Goal: Entertainment & Leisure: Browse casually

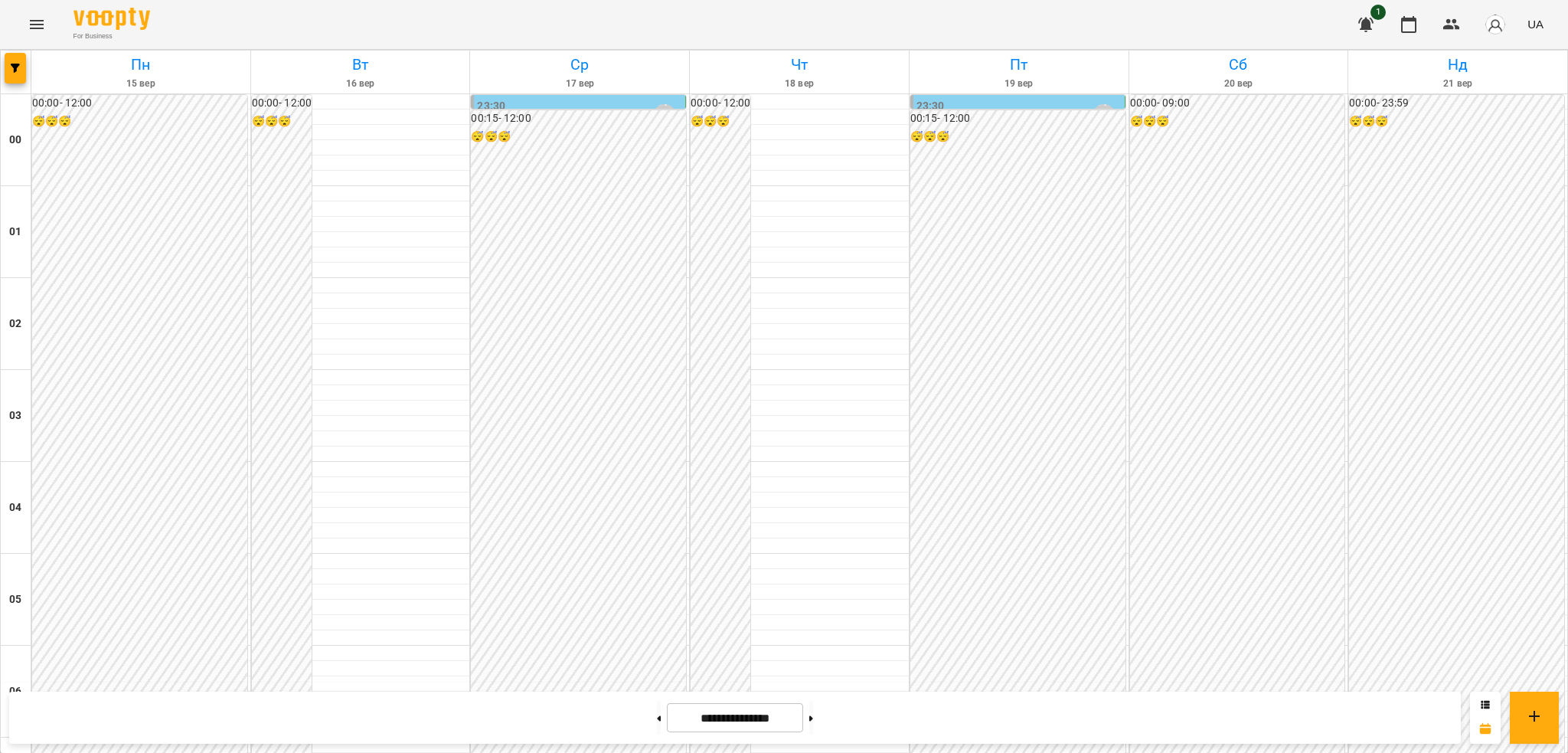
scroll to position [1096, 0]
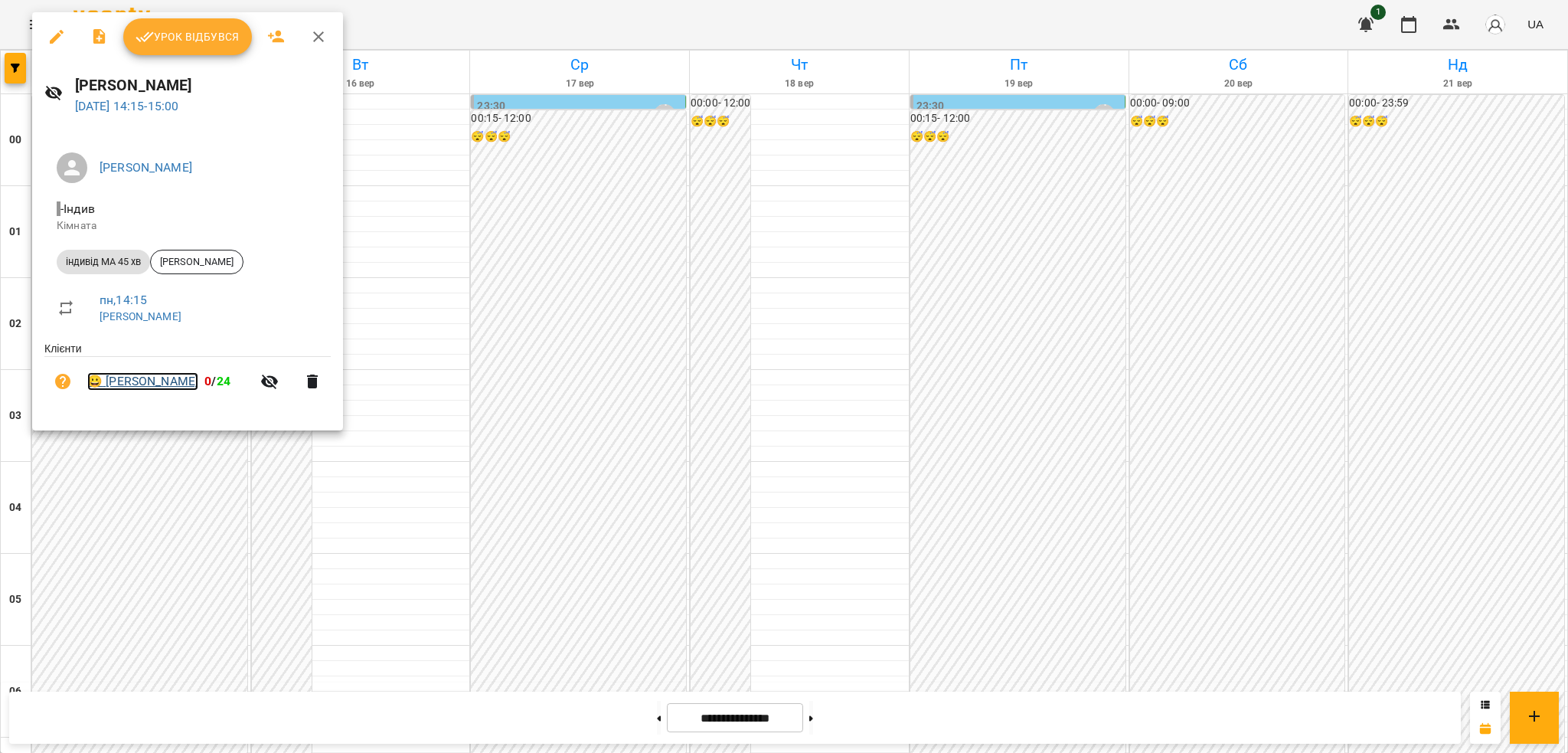
click at [153, 387] on link "😀 [PERSON_NAME]" at bounding box center [142, 381] width 111 height 19
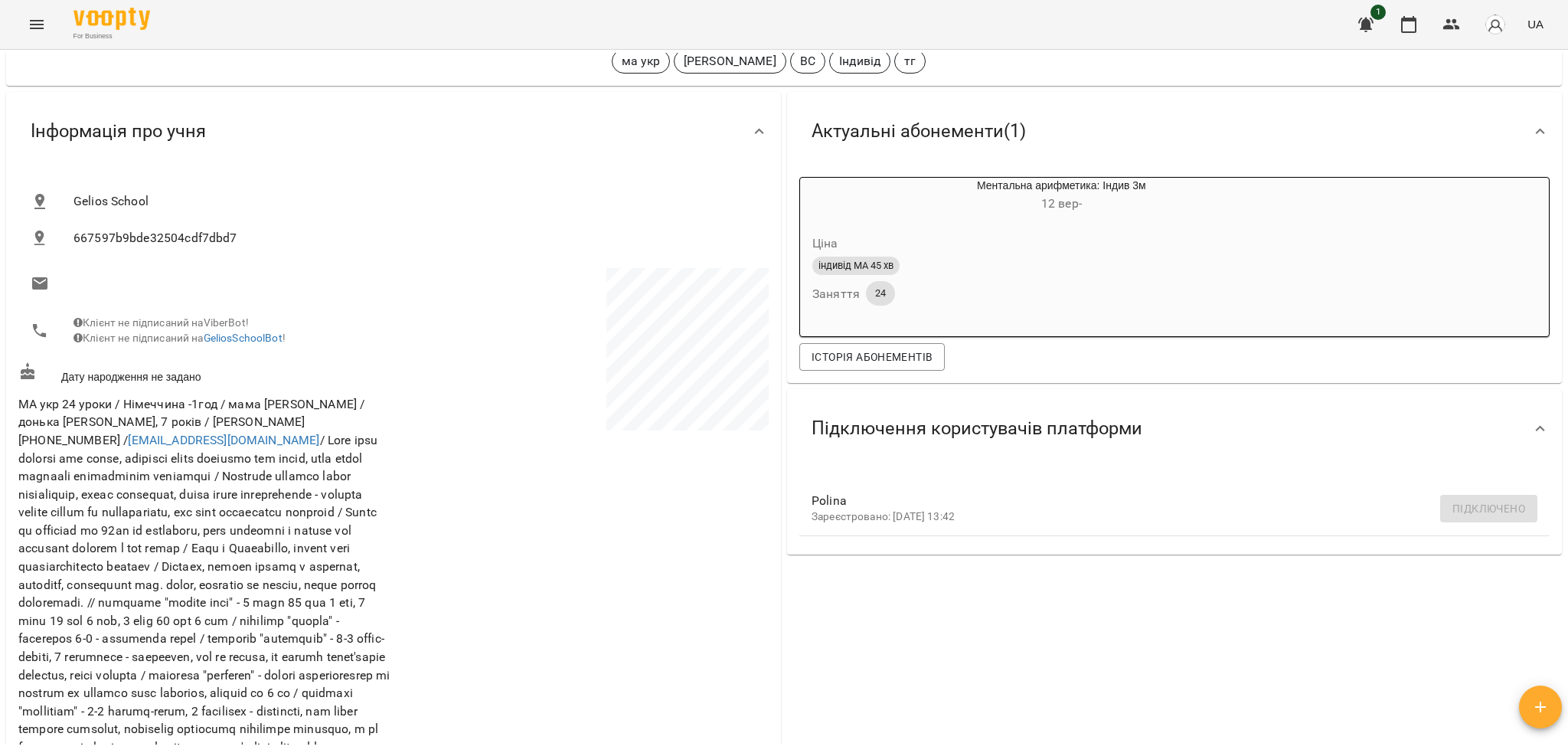
scroll to position [110, 0]
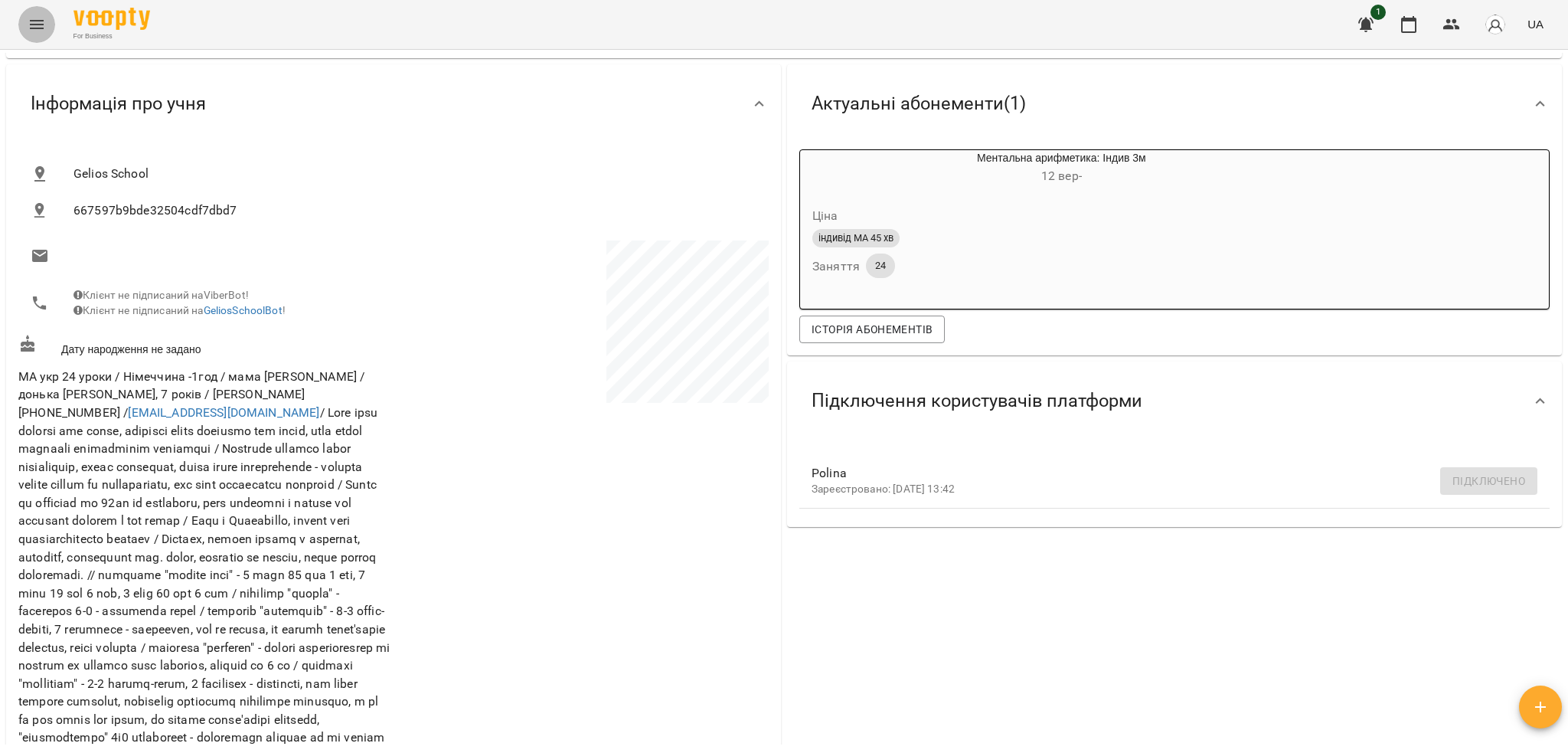
click at [31, 23] on icon "Menu" at bounding box center [36, 24] width 19 height 19
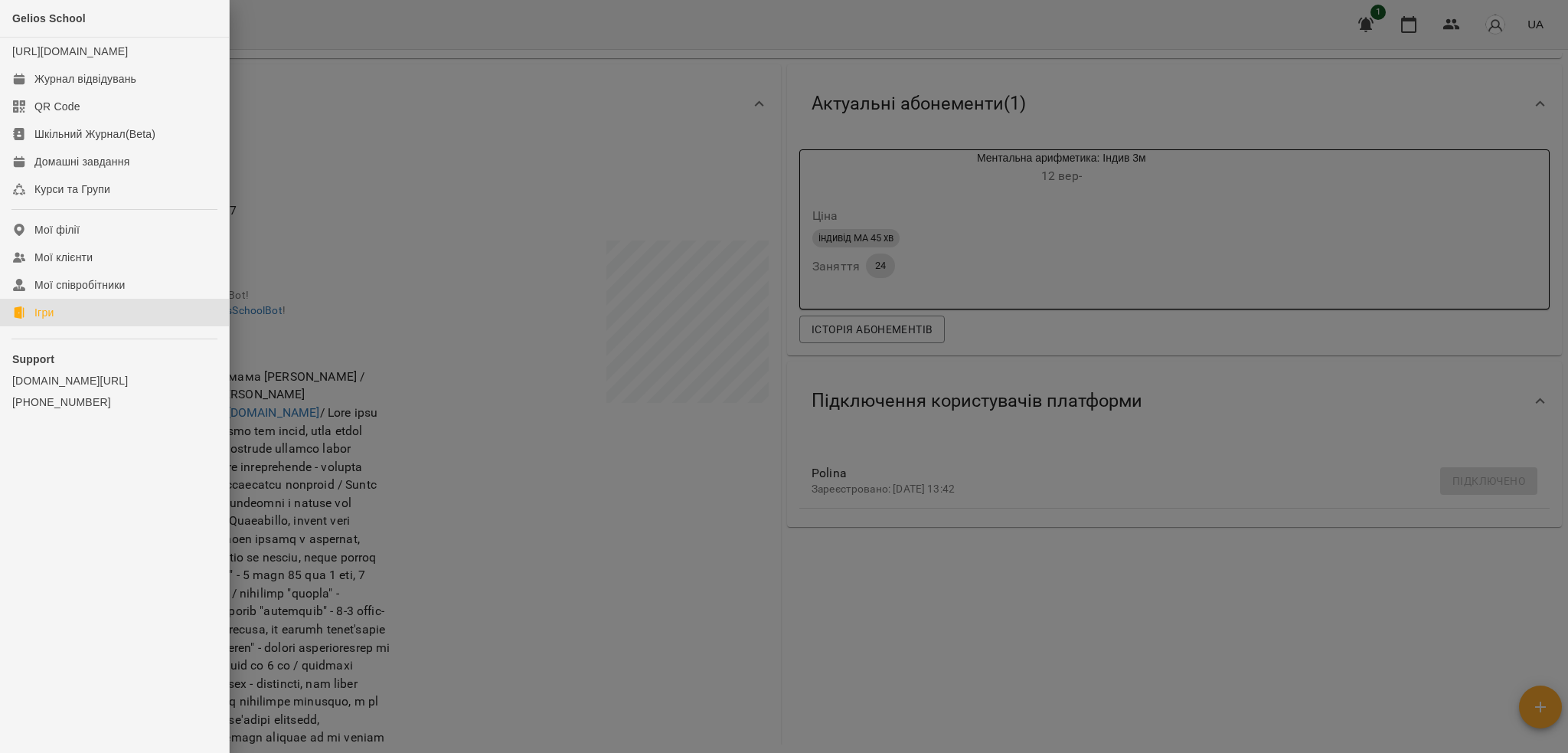
click at [38, 320] on div "Ігри" at bounding box center [44, 312] width 20 height 15
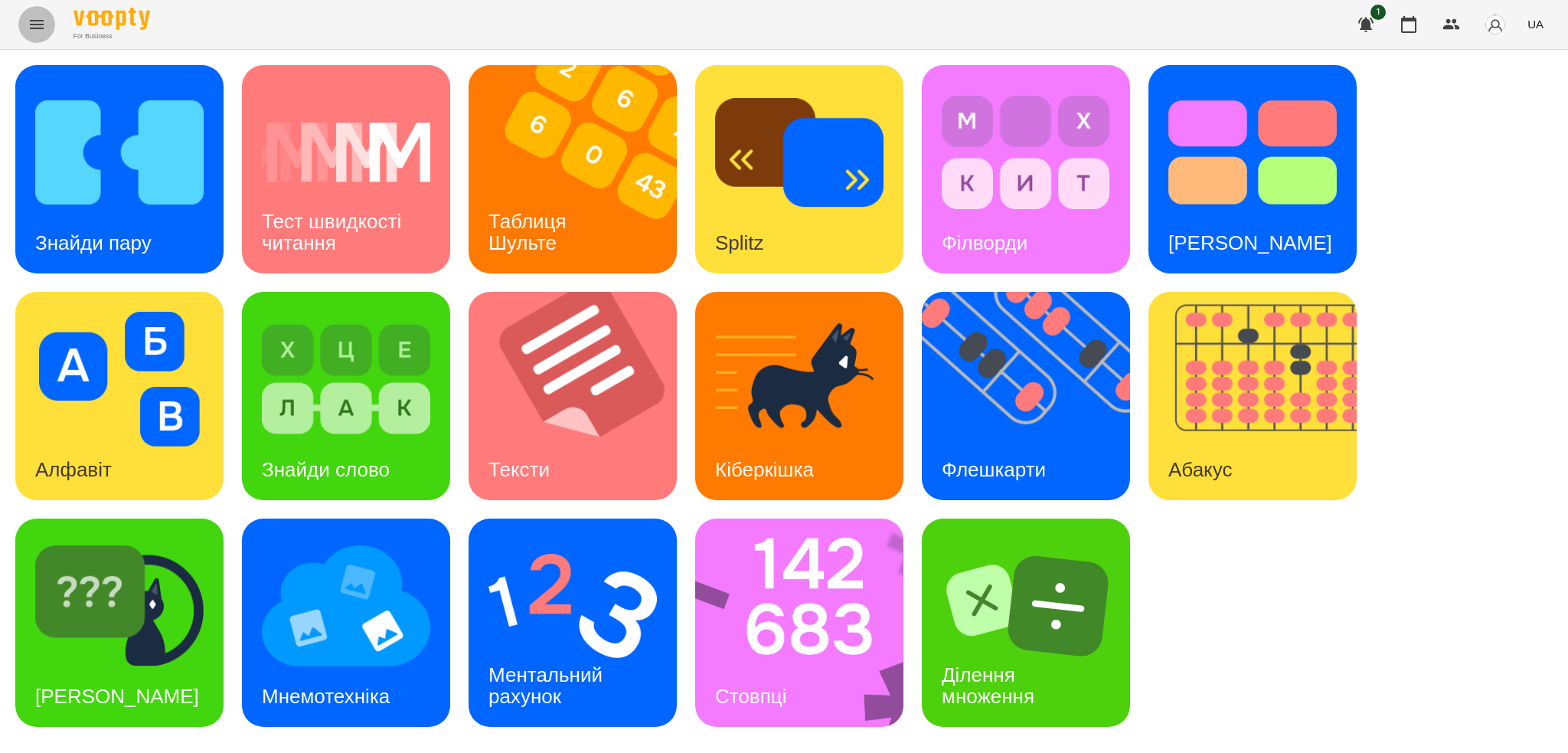
click at [36, 36] on button "Menu" at bounding box center [36, 24] width 36 height 36
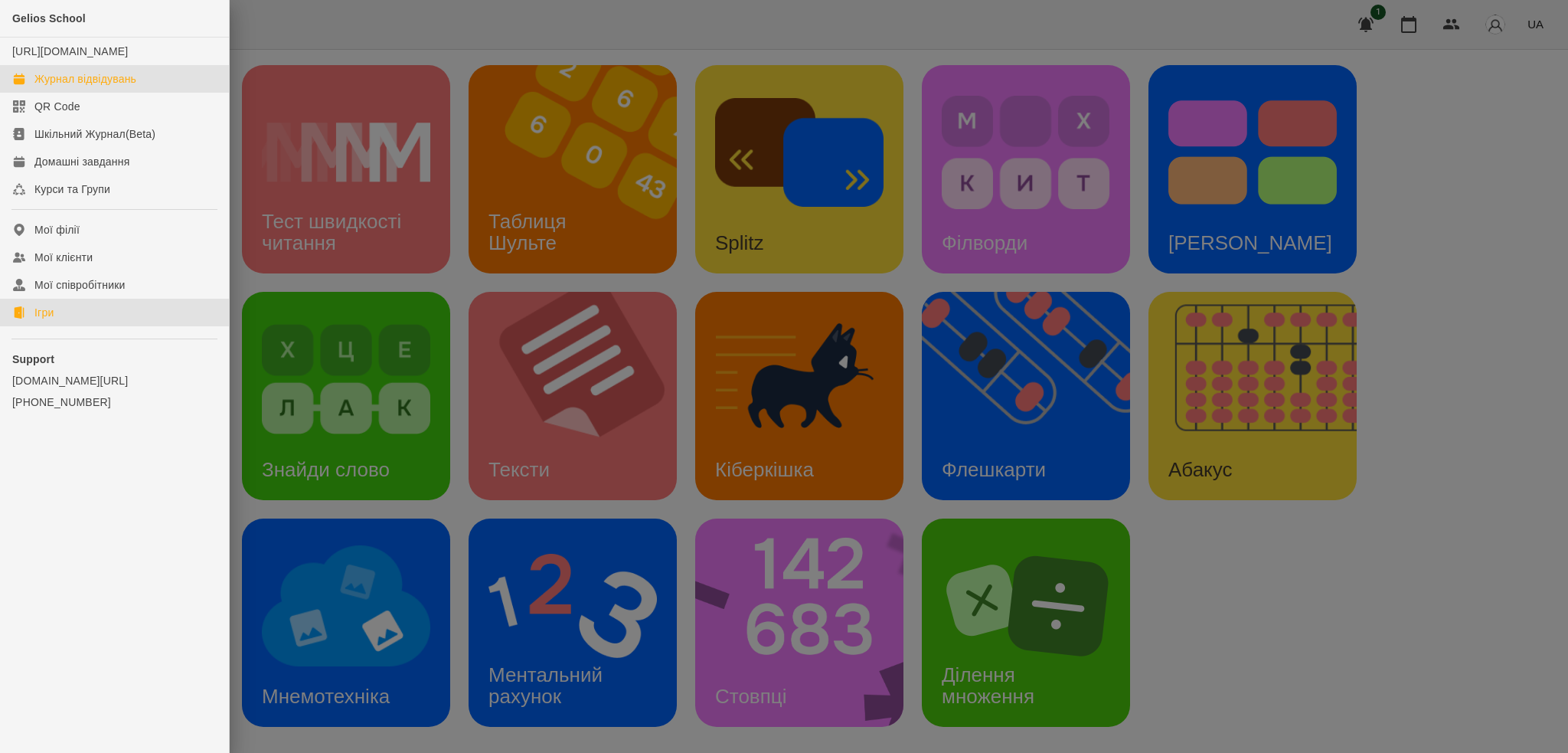
click at [130, 86] on div "Журнал відвідувань" at bounding box center [85, 78] width 101 height 15
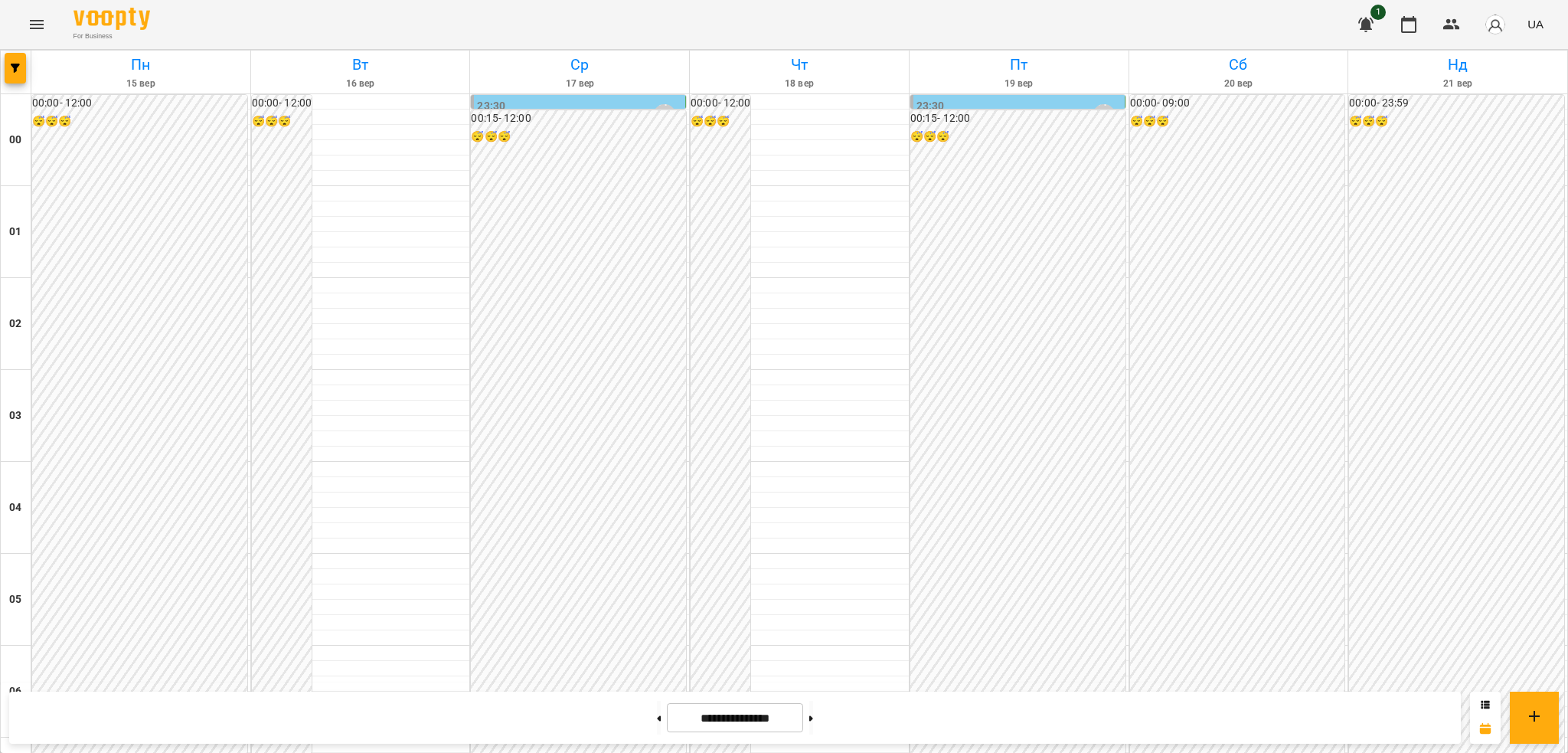
scroll to position [763, 0]
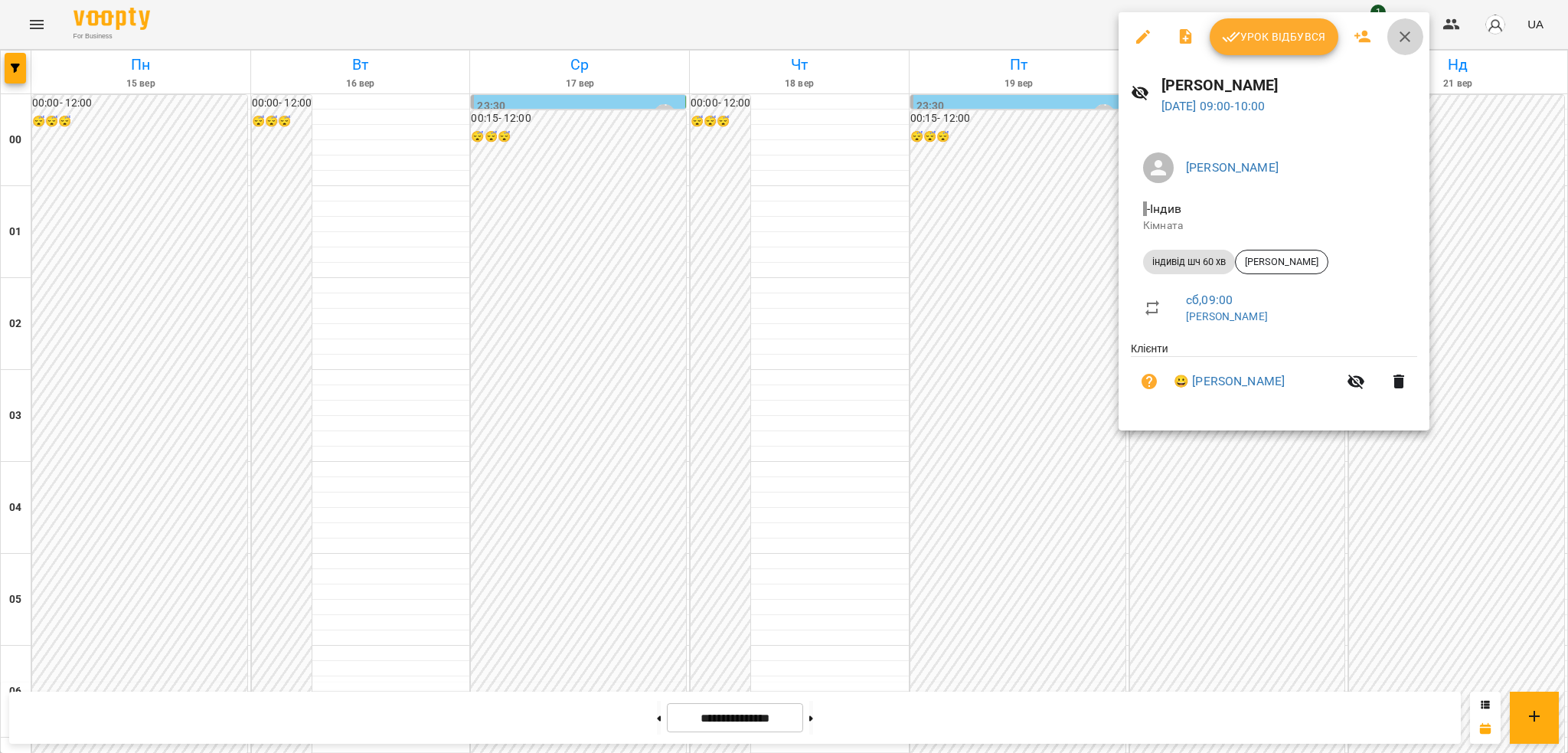
click at [1393, 43] on button "button" at bounding box center [1404, 36] width 36 height 36
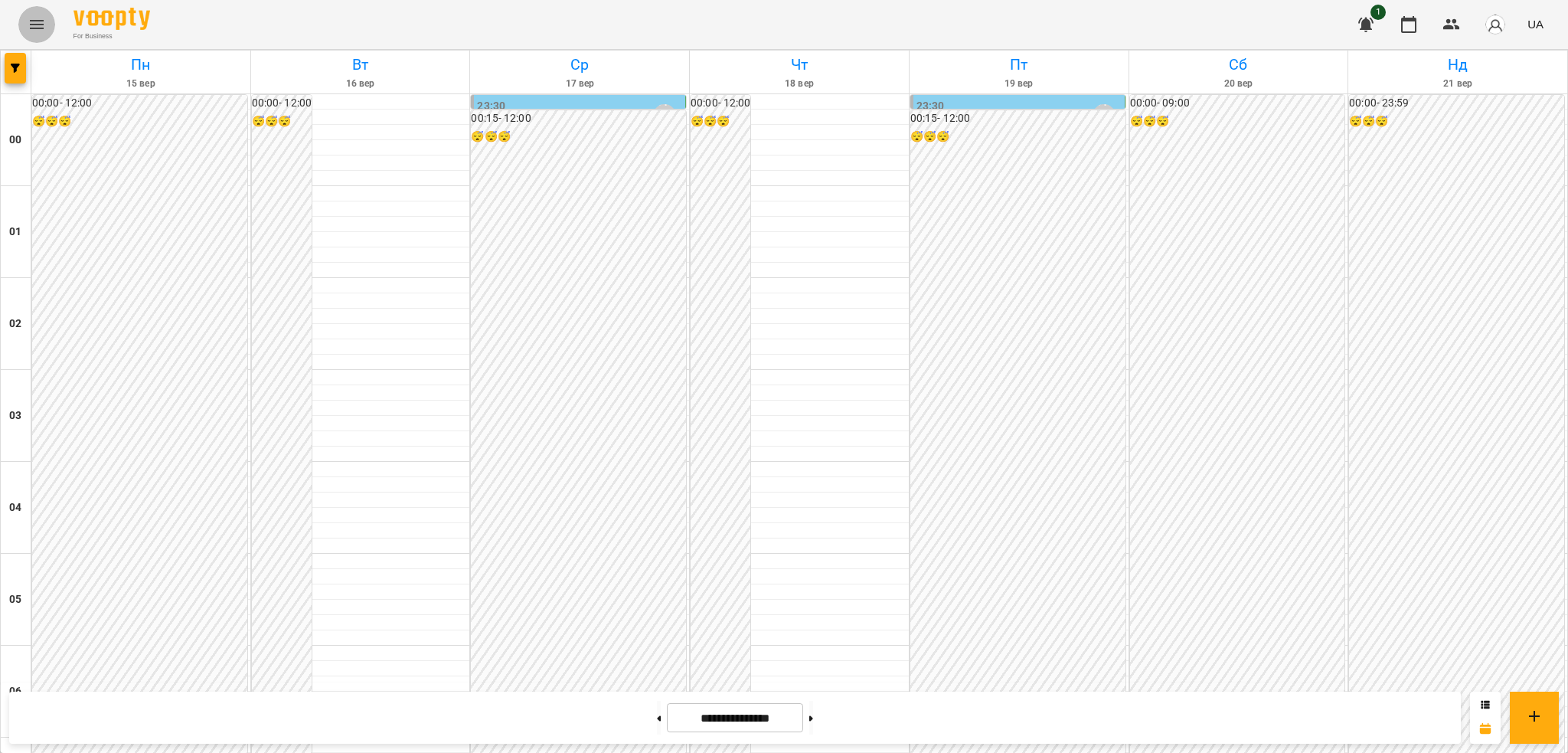
click at [43, 20] on icon "Menu" at bounding box center [36, 24] width 13 height 9
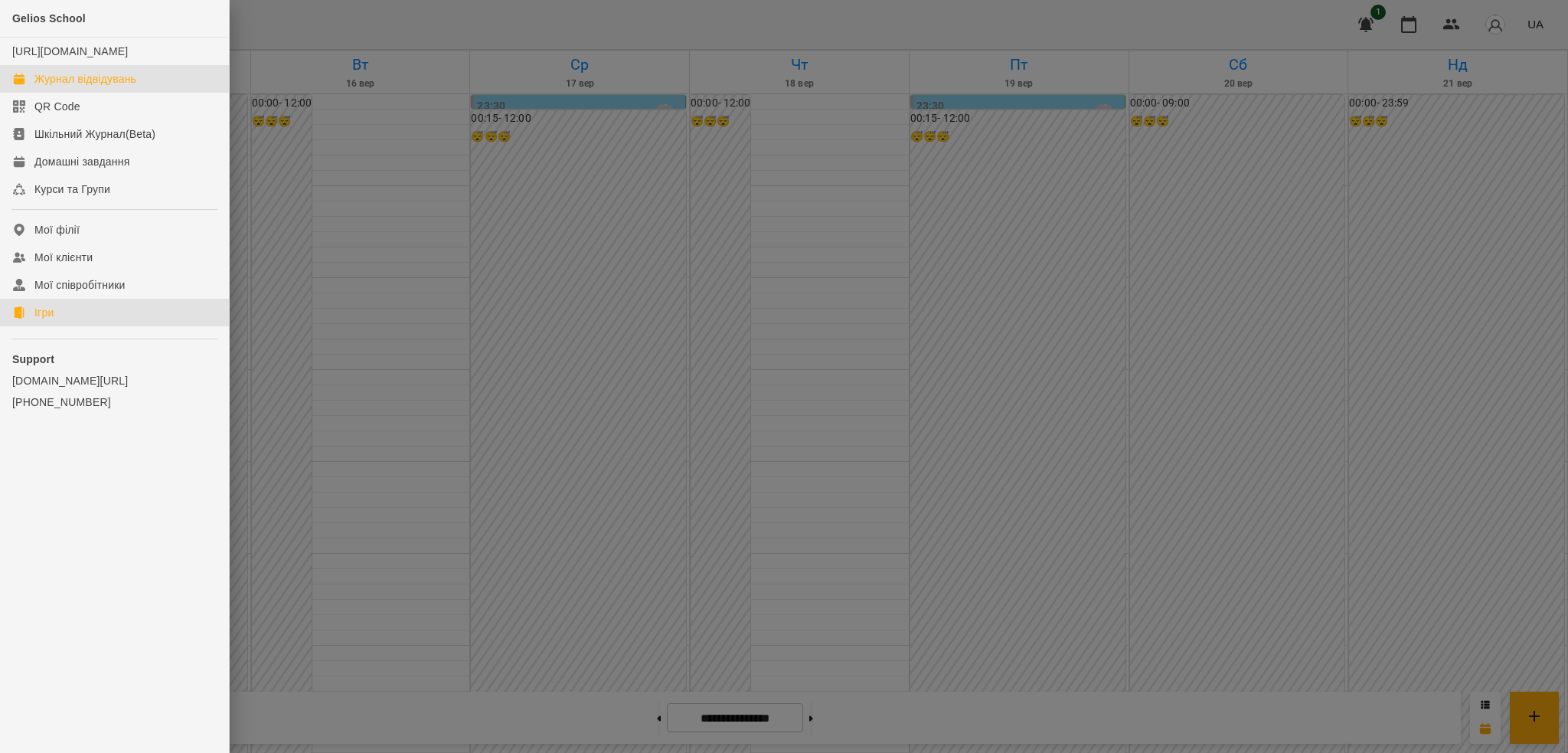
click at [59, 326] on link "Ігри" at bounding box center [114, 312] width 229 height 28
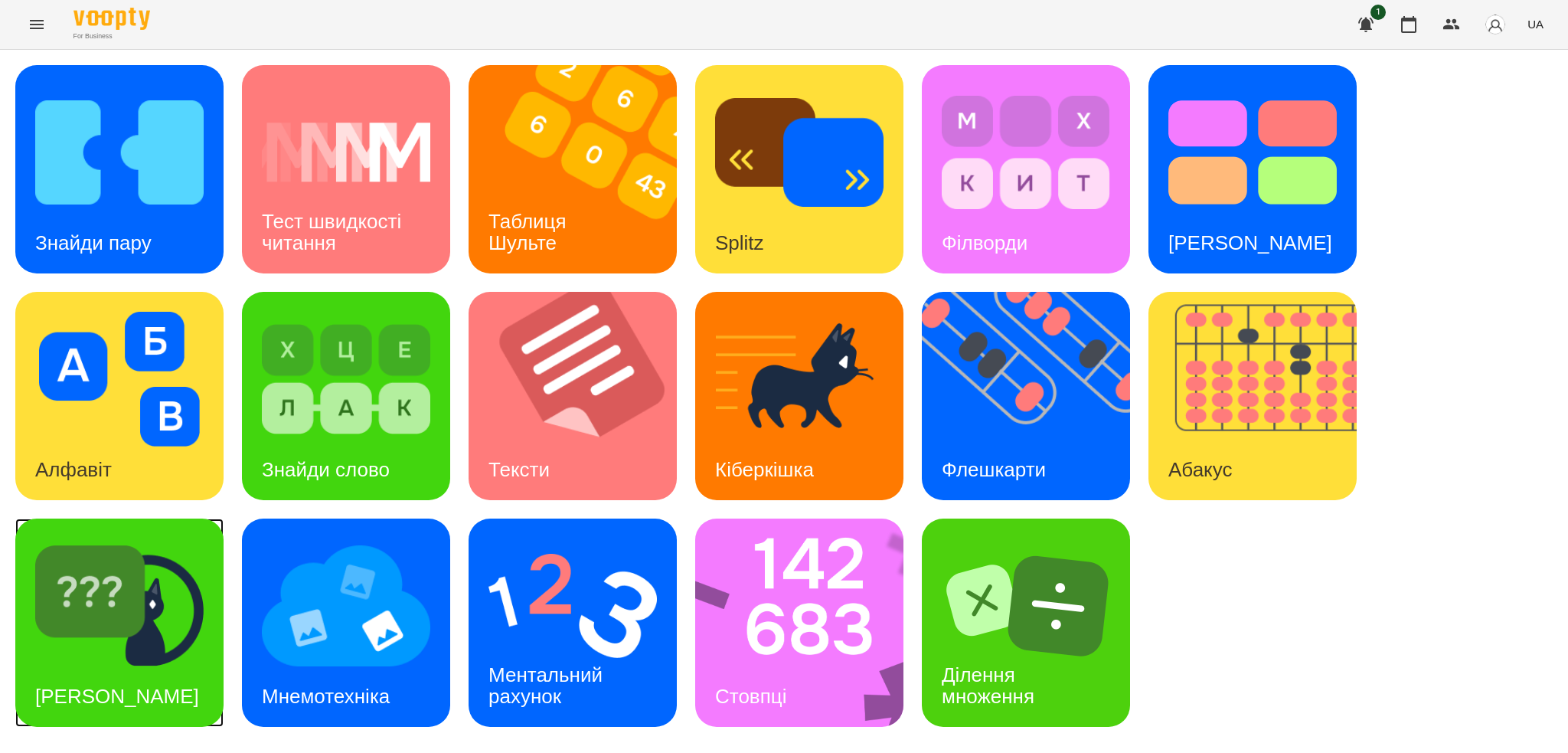
click at [166, 636] on img at bounding box center [119, 605] width 168 height 134
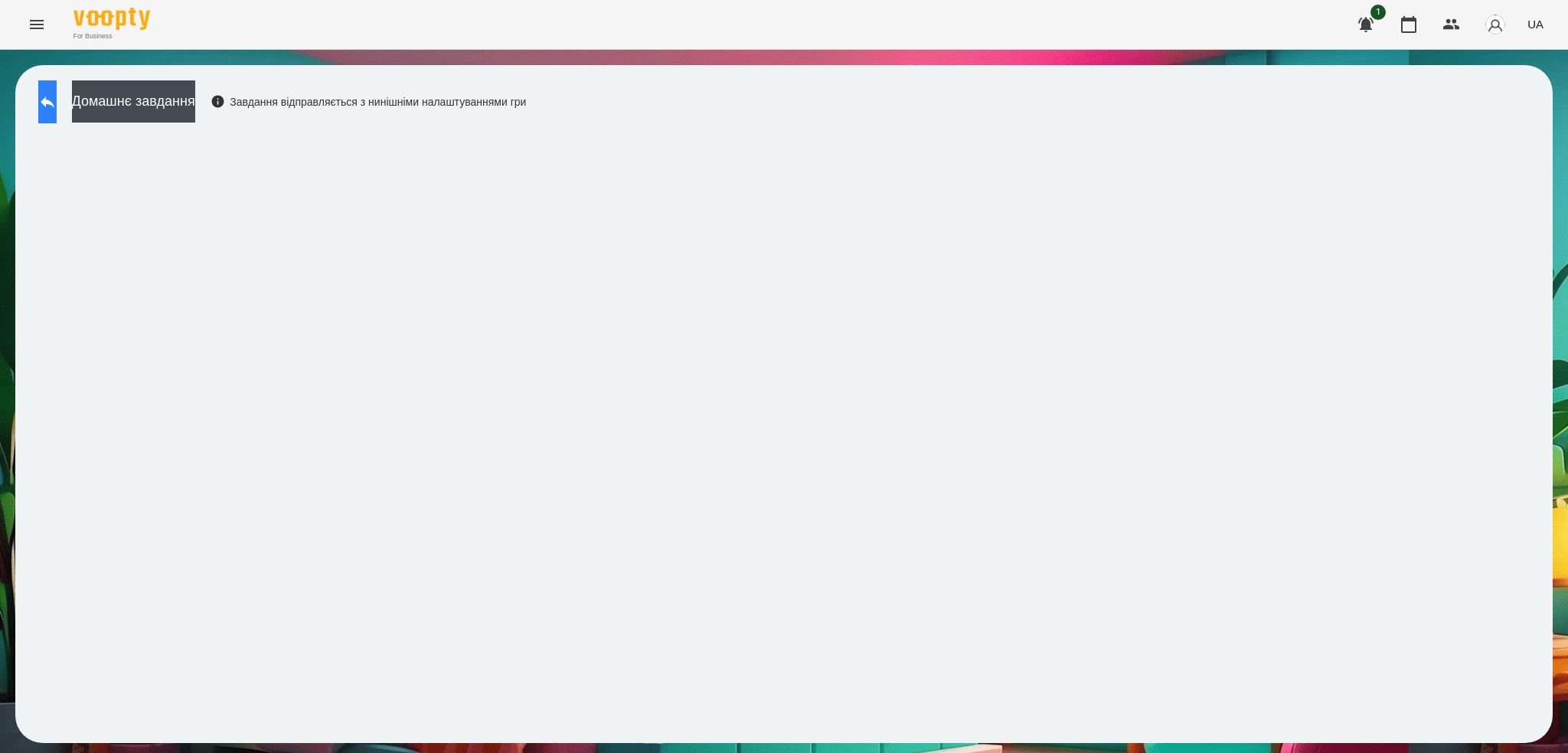
click at [57, 103] on icon at bounding box center [47, 101] width 19 height 19
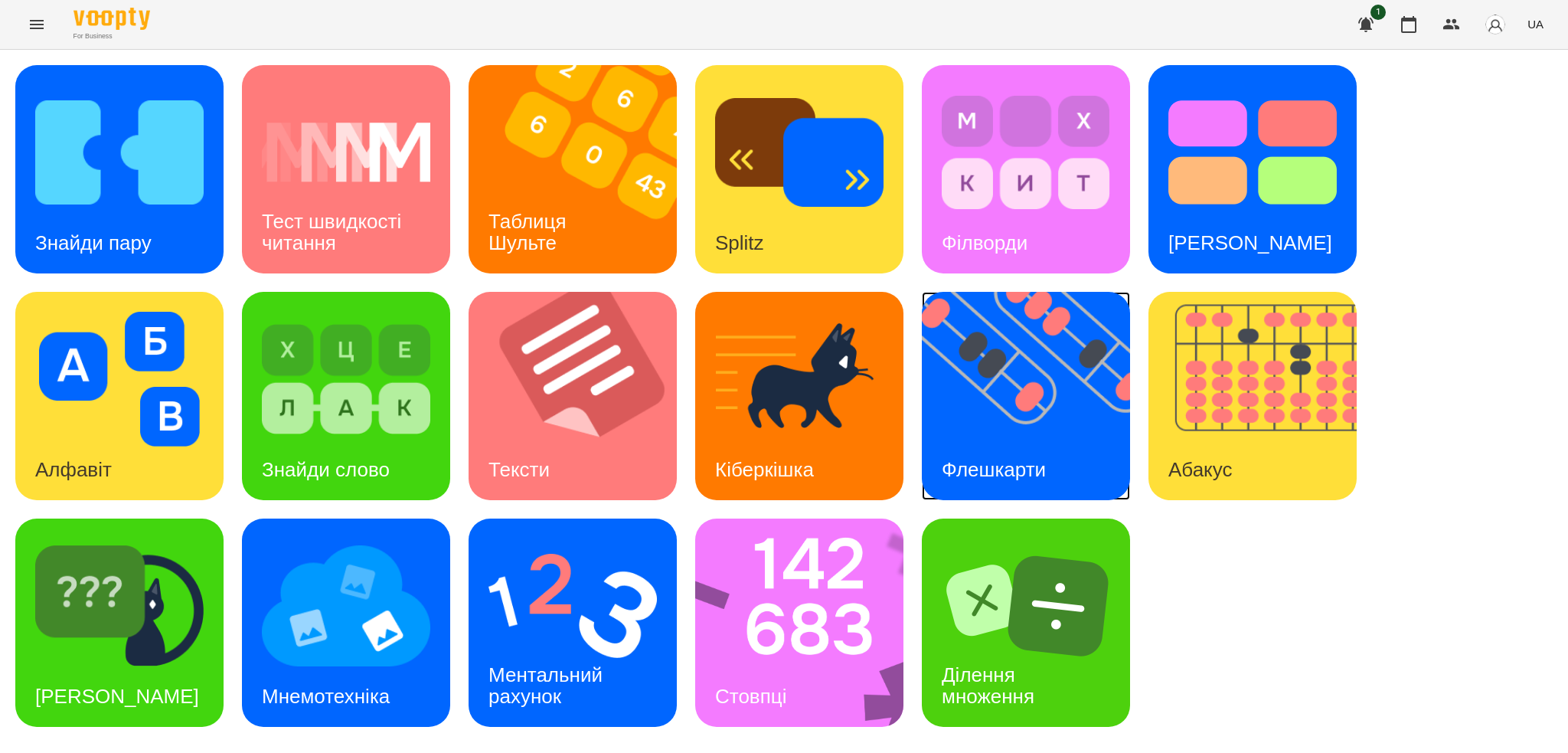
click at [1018, 430] on img at bounding box center [1035, 396] width 227 height 208
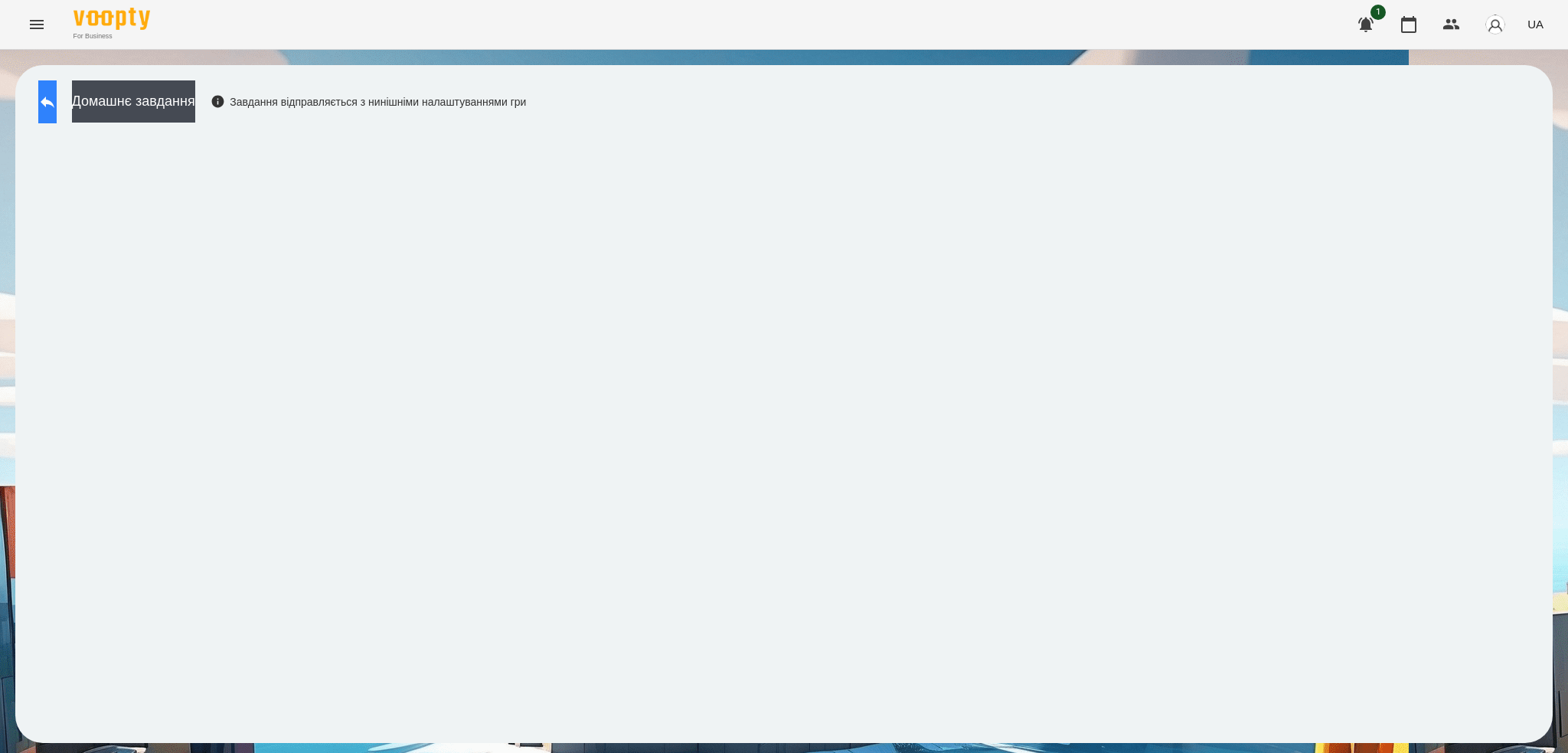
click at [54, 104] on icon at bounding box center [47, 101] width 13 height 12
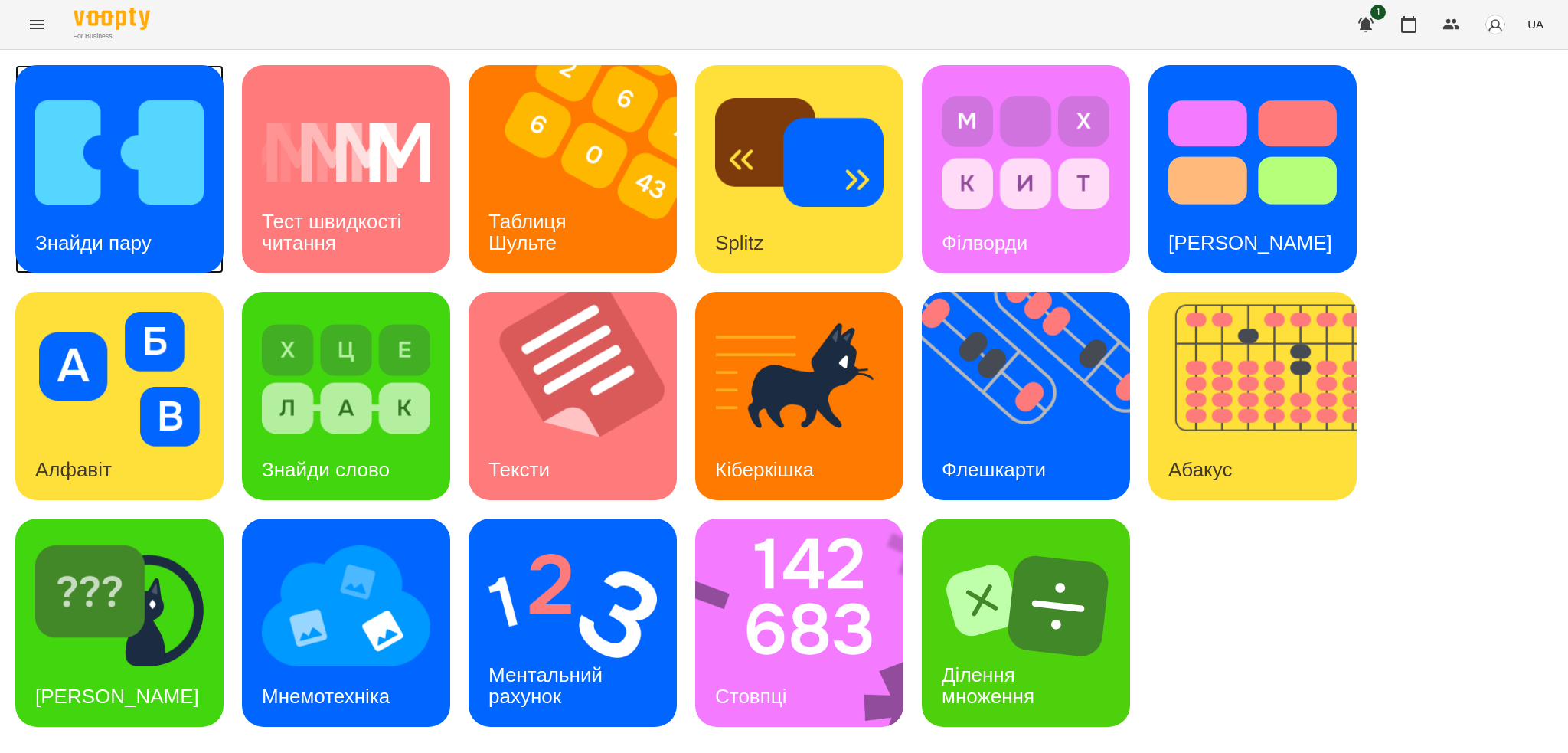
click at [185, 239] on div "Знайди пару" at bounding box center [119, 169] width 208 height 208
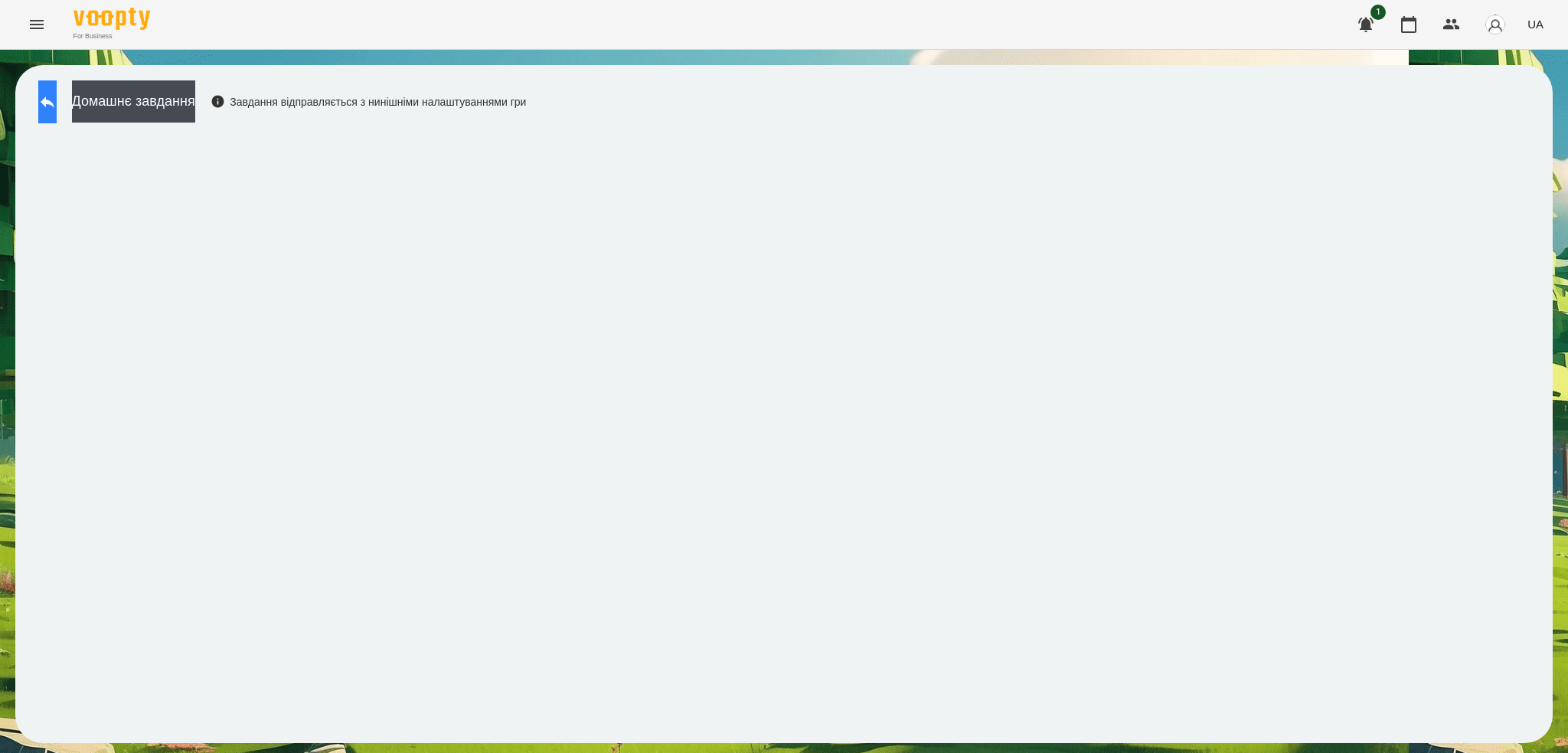
click at [57, 101] on icon at bounding box center [47, 101] width 19 height 19
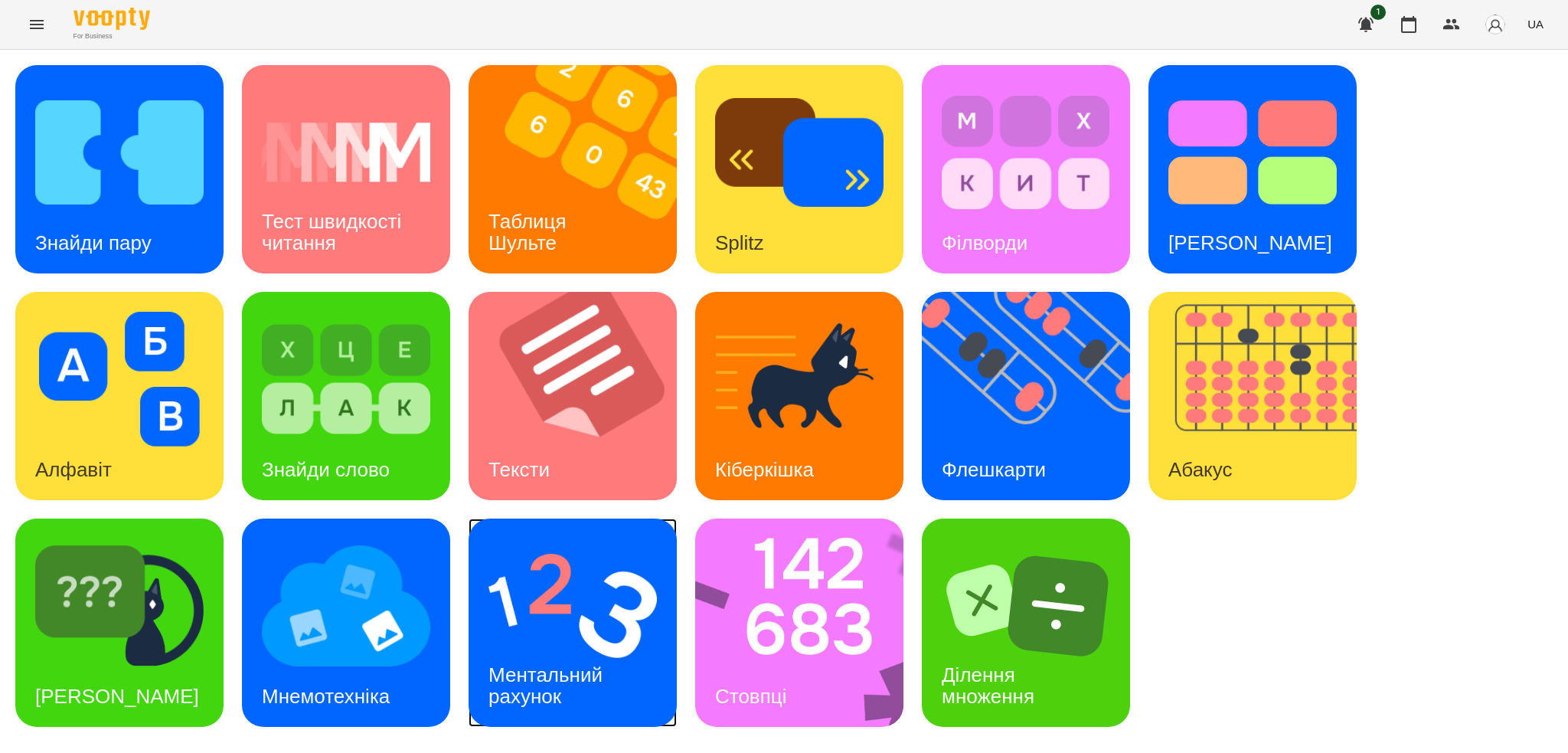
click at [561, 644] on div "Ментальний рахунок" at bounding box center [547, 685] width 159 height 82
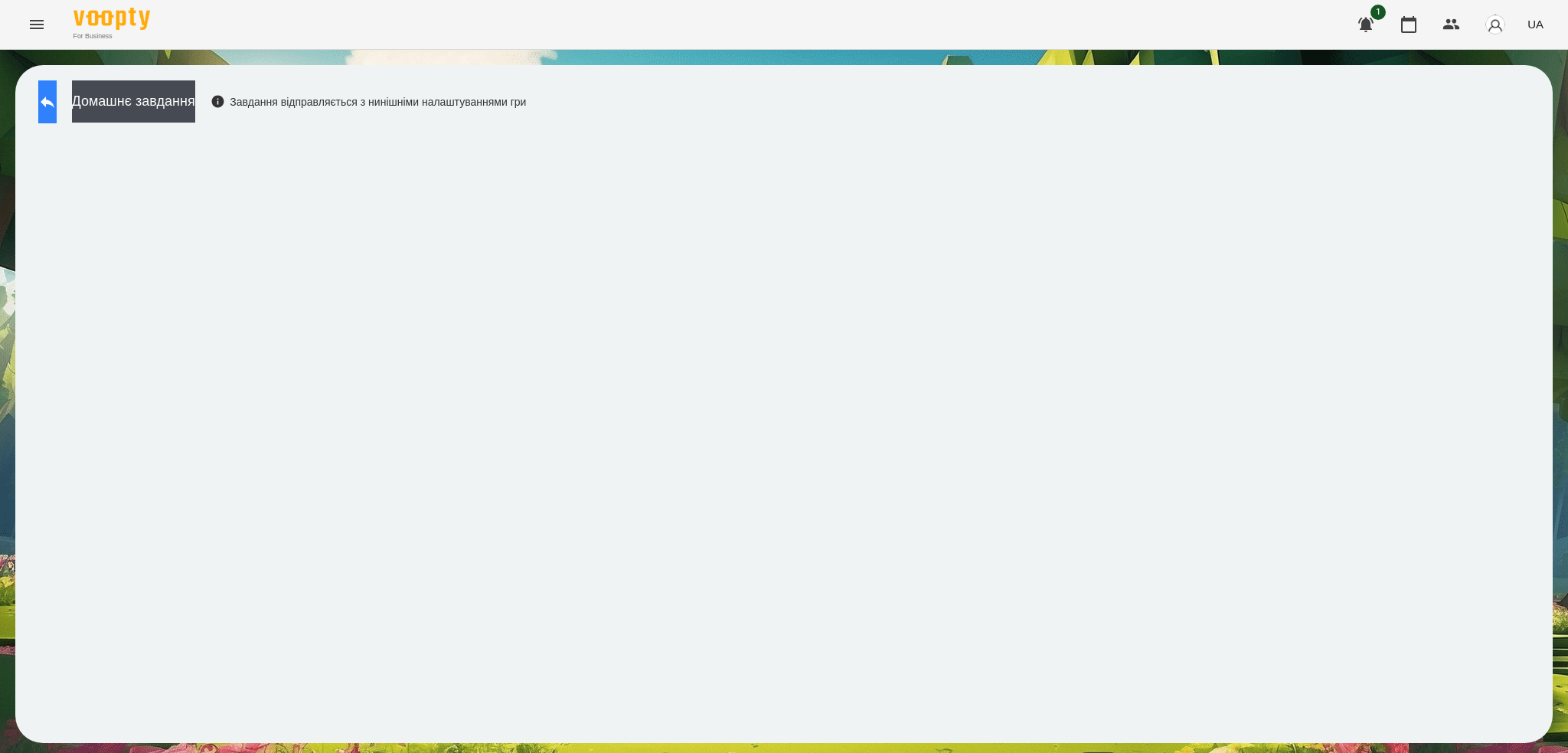
click at [57, 96] on icon at bounding box center [47, 101] width 19 height 19
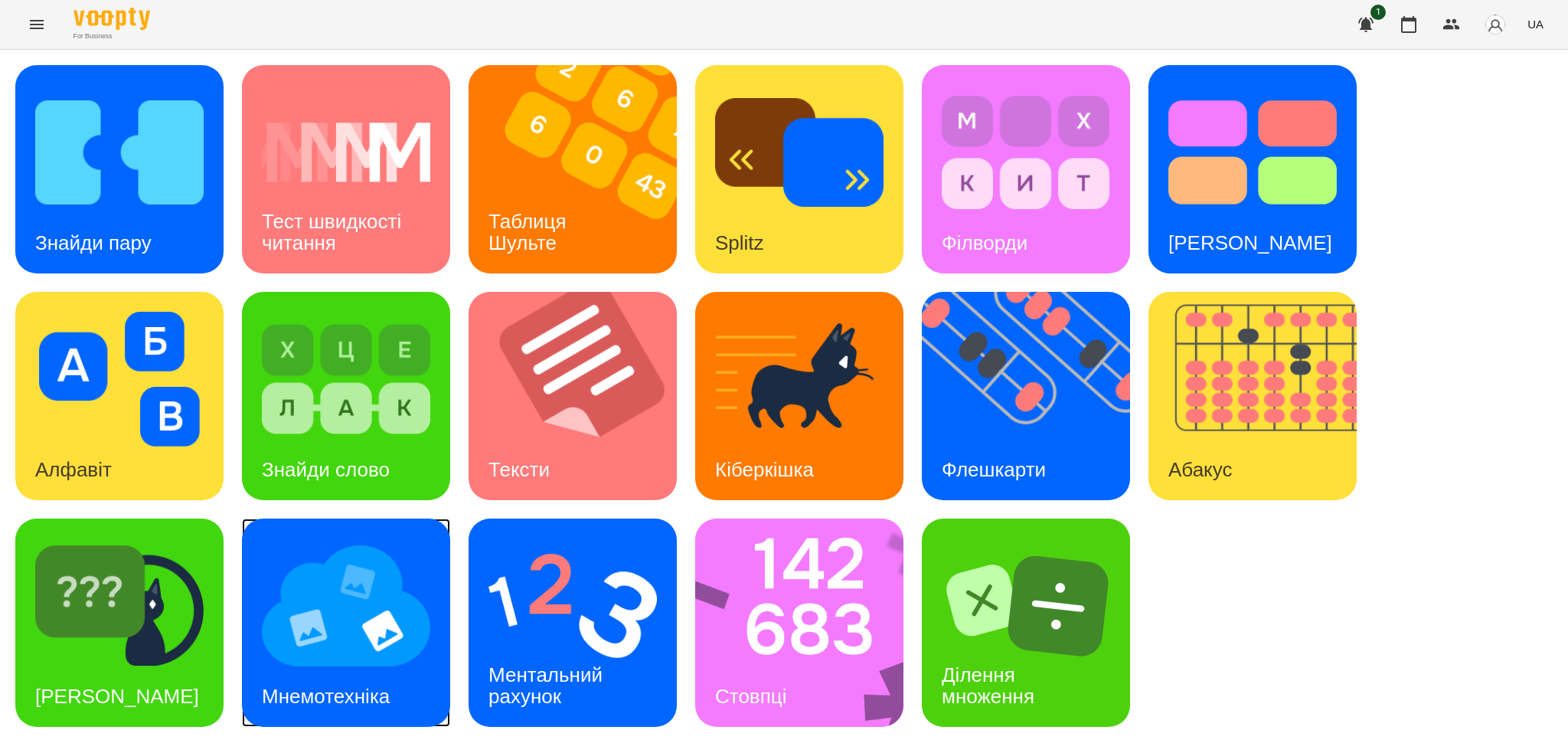
click at [383, 678] on div "Мнемотехніка" at bounding box center [326, 696] width 167 height 61
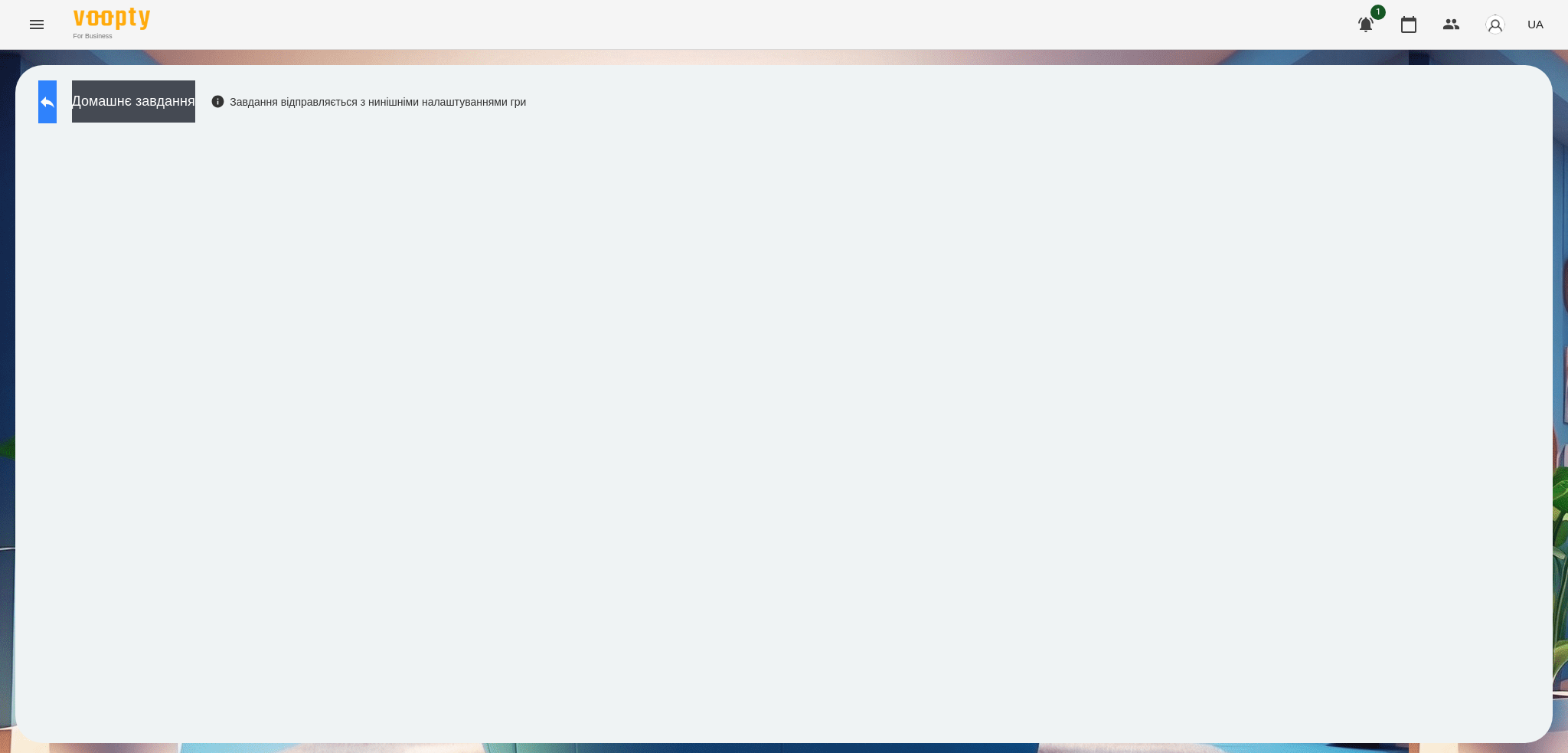
click at [54, 101] on icon at bounding box center [47, 101] width 13 height 12
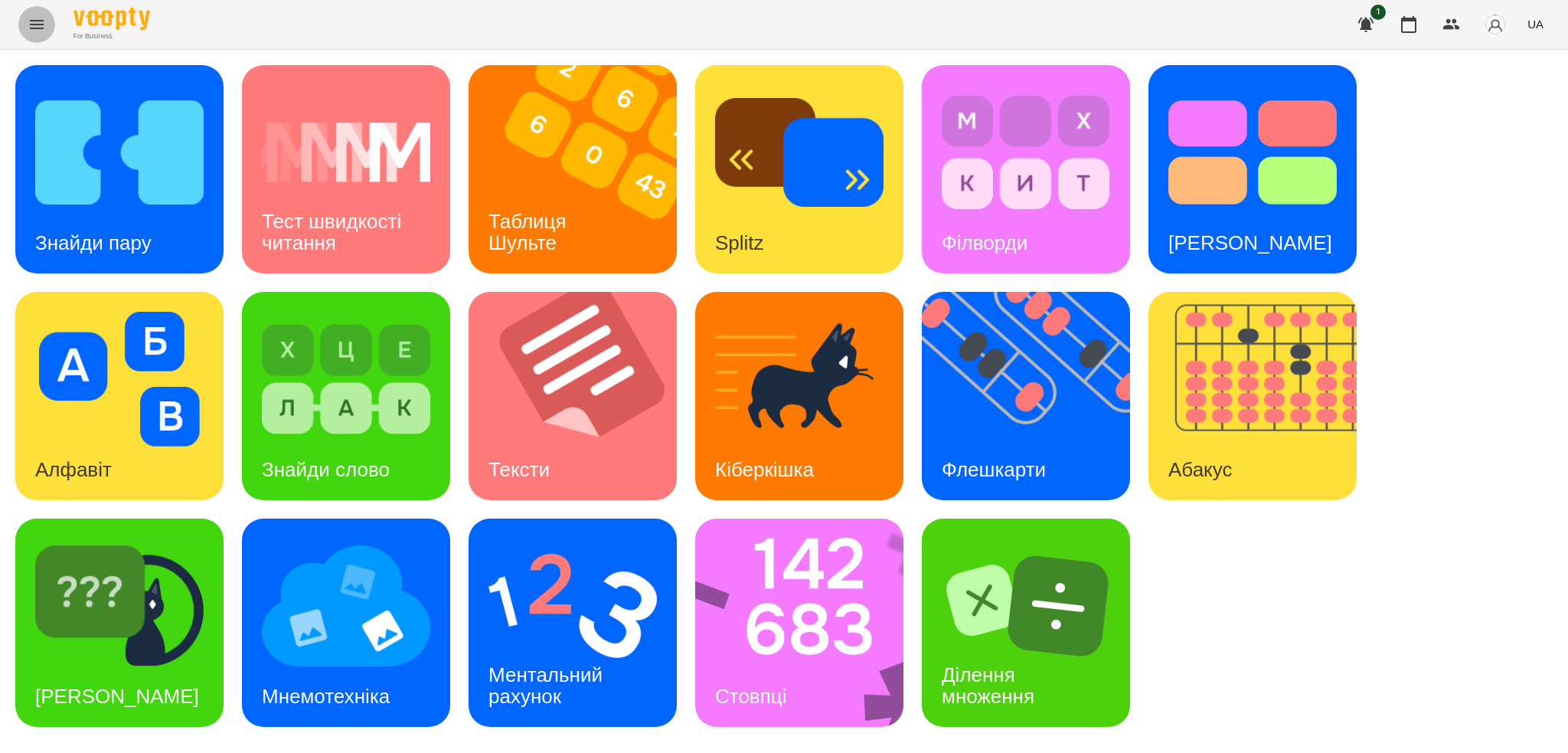
click at [39, 21] on icon "Menu" at bounding box center [36, 24] width 13 height 9
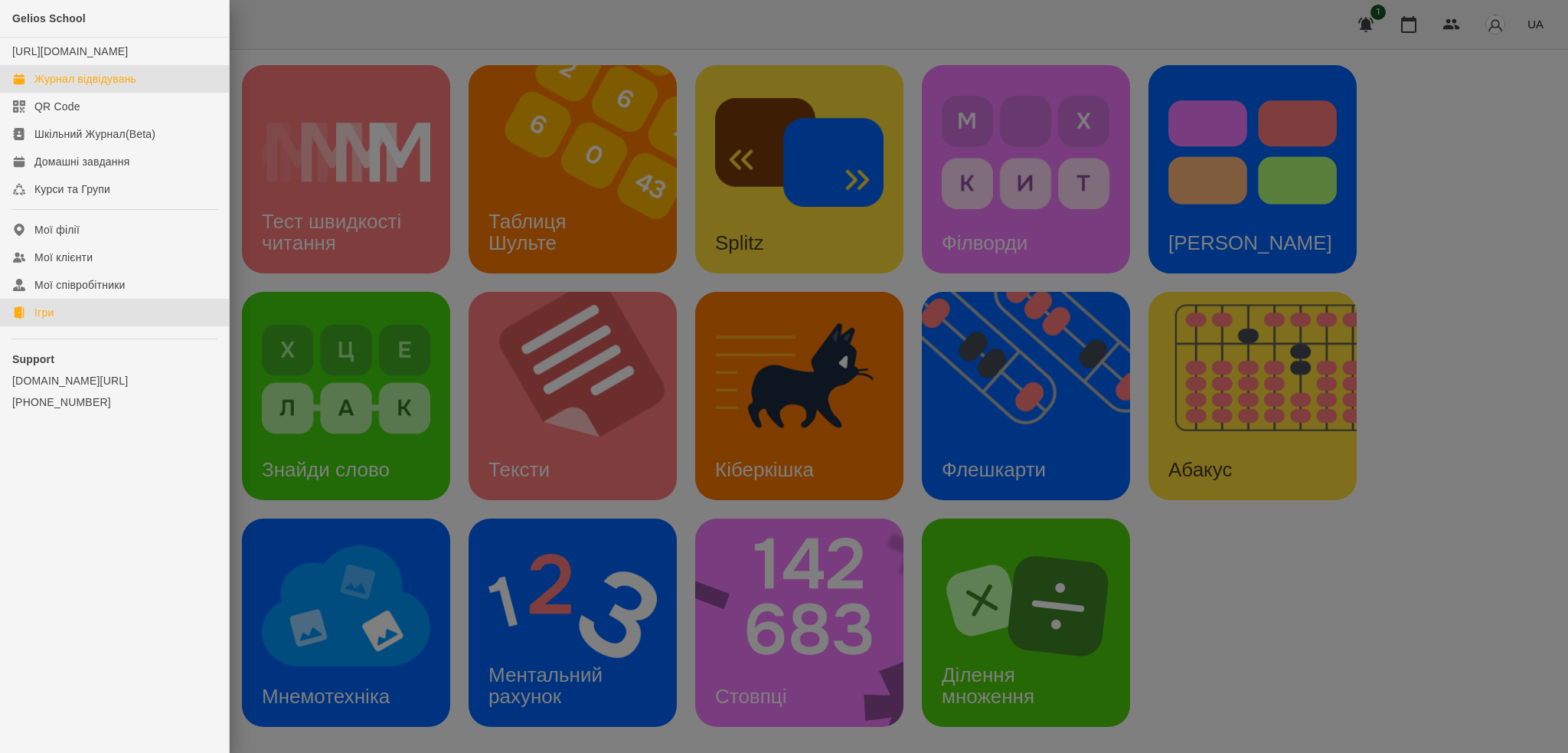
click at [95, 86] on div "Журнал відвідувань" at bounding box center [85, 78] width 101 height 15
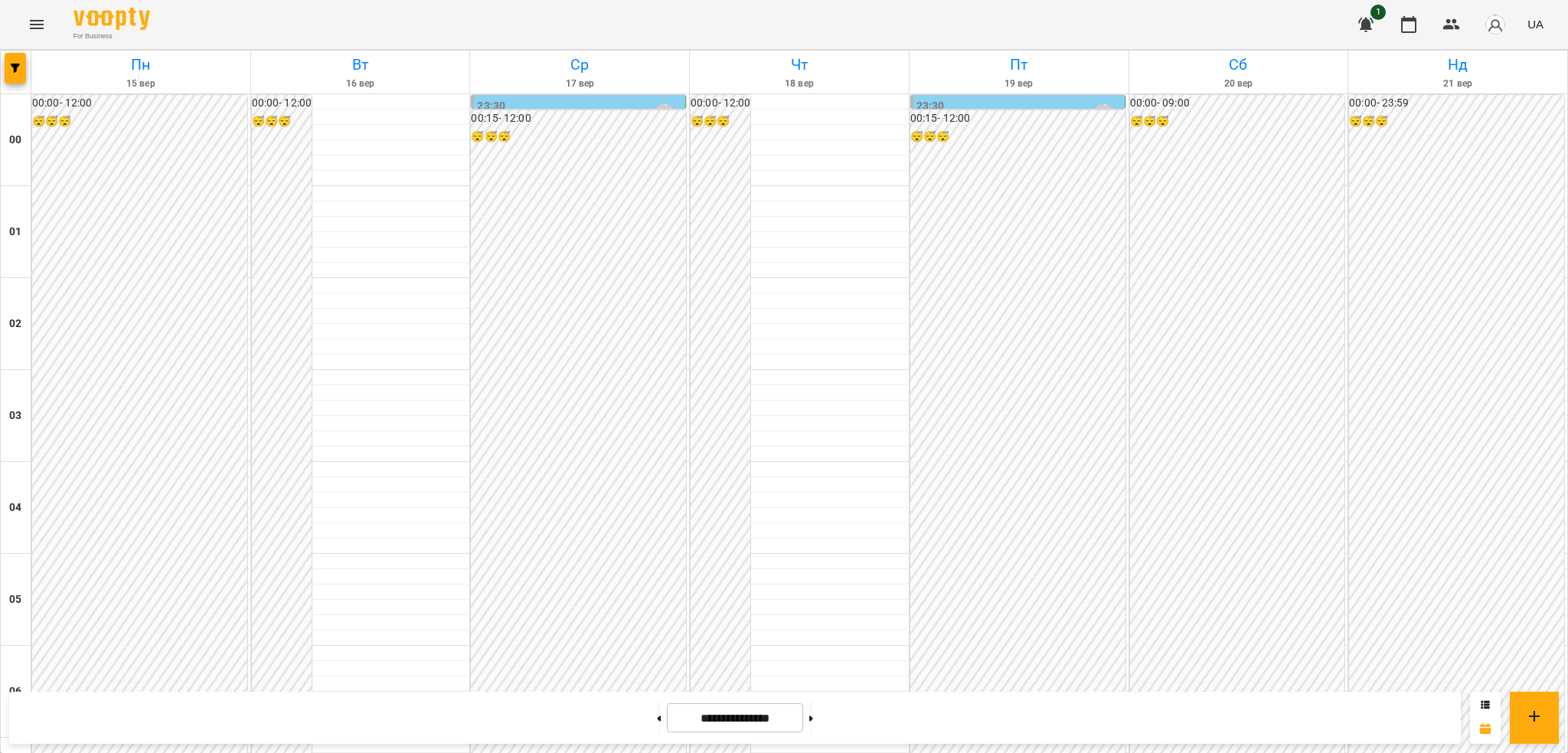
scroll to position [1184, 0]
